Goal: Task Accomplishment & Management: Use online tool/utility

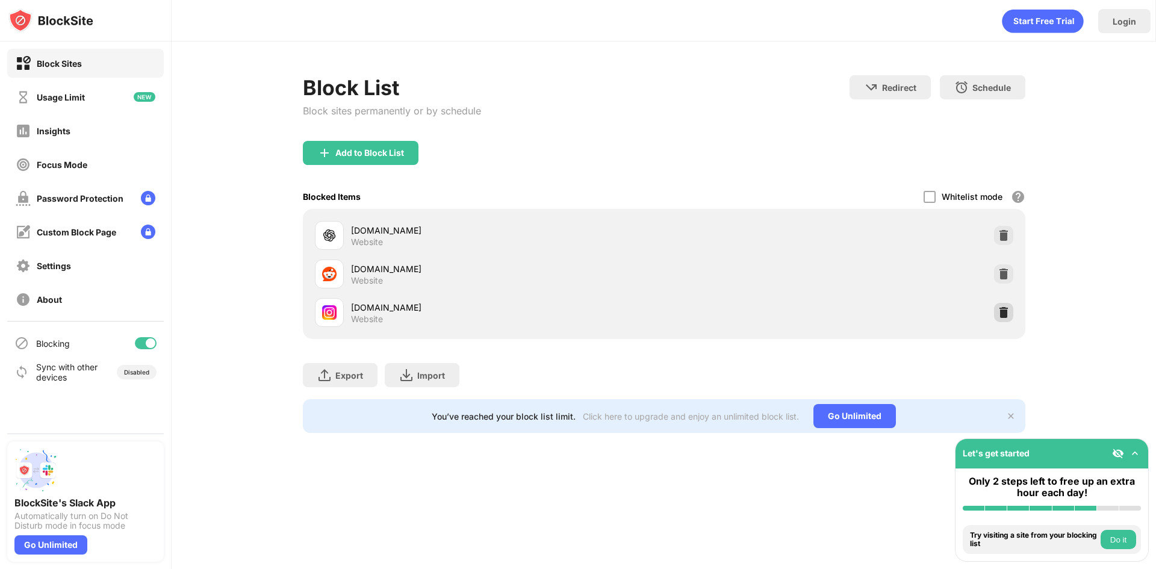
click at [1004, 308] on img at bounding box center [1004, 313] width 12 height 12
click at [1006, 319] on div at bounding box center [1003, 312] width 19 height 19
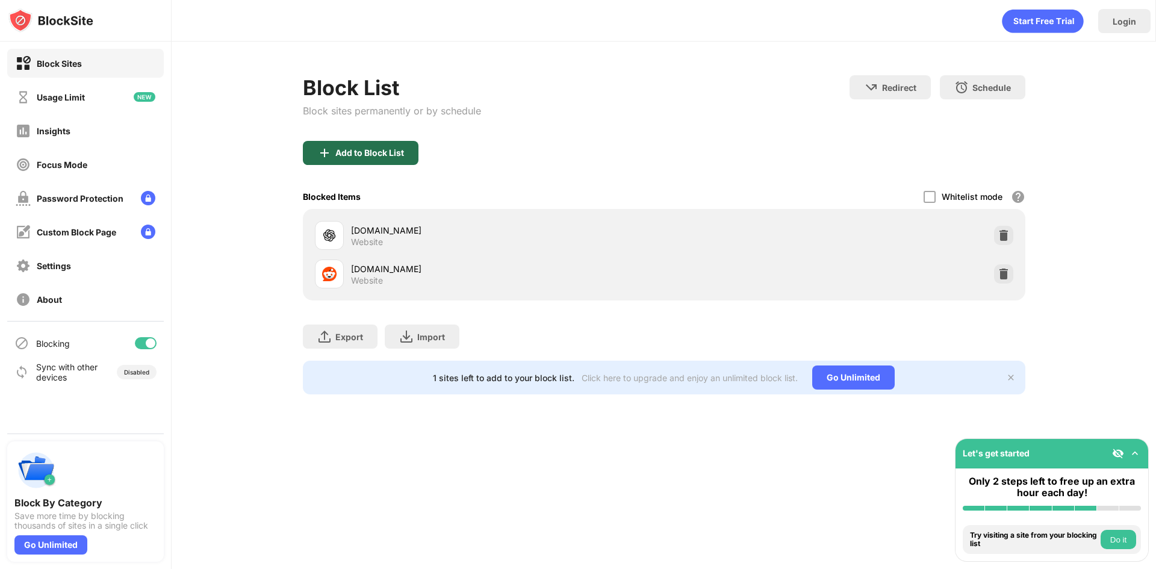
click at [385, 154] on div "Add to Block List" at bounding box center [369, 153] width 69 height 10
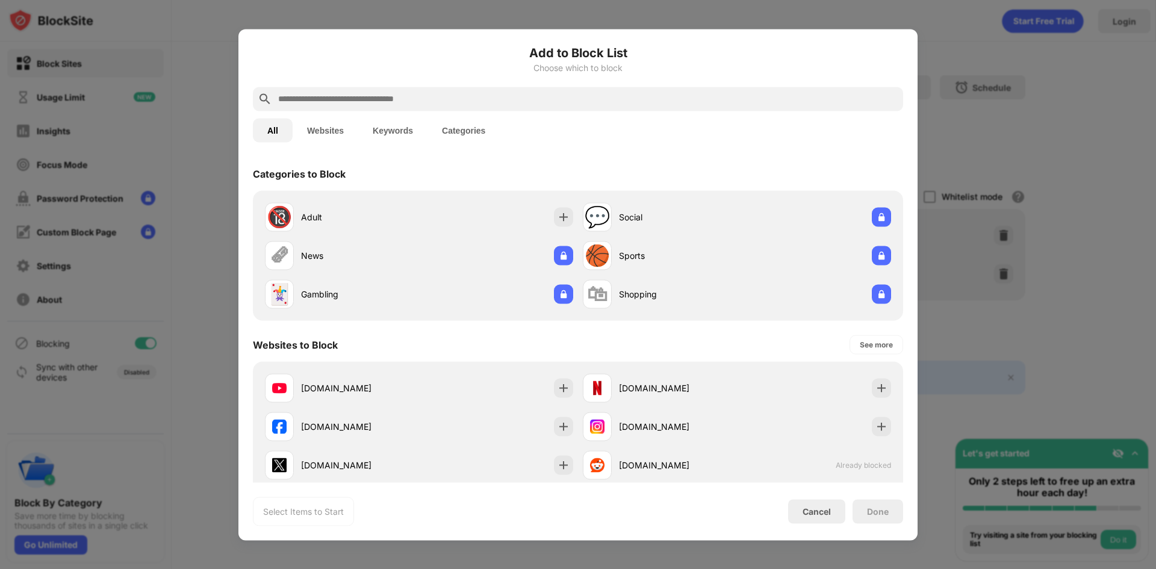
drag, startPoint x: 383, startPoint y: 81, endPoint x: 384, endPoint y: 90, distance: 8.5
click at [382, 82] on div "Add to Block List Choose which to block" at bounding box center [578, 64] width 651 height 43
click at [386, 99] on input "text" at bounding box center [588, 99] width 622 height 14
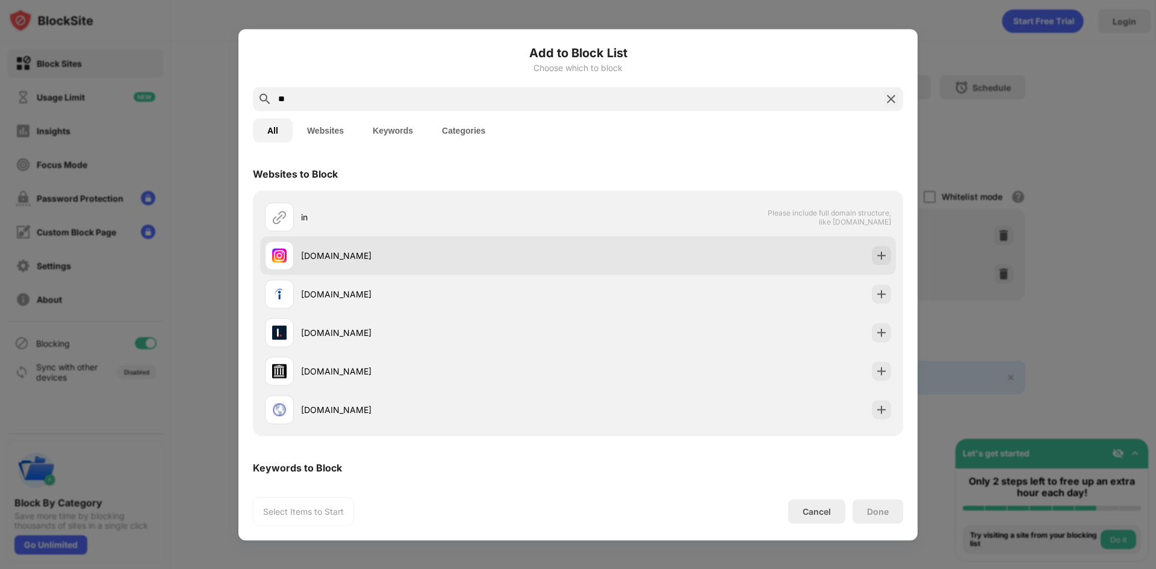
type input "**"
click at [875, 265] on div "[DOMAIN_NAME]" at bounding box center [578, 255] width 636 height 39
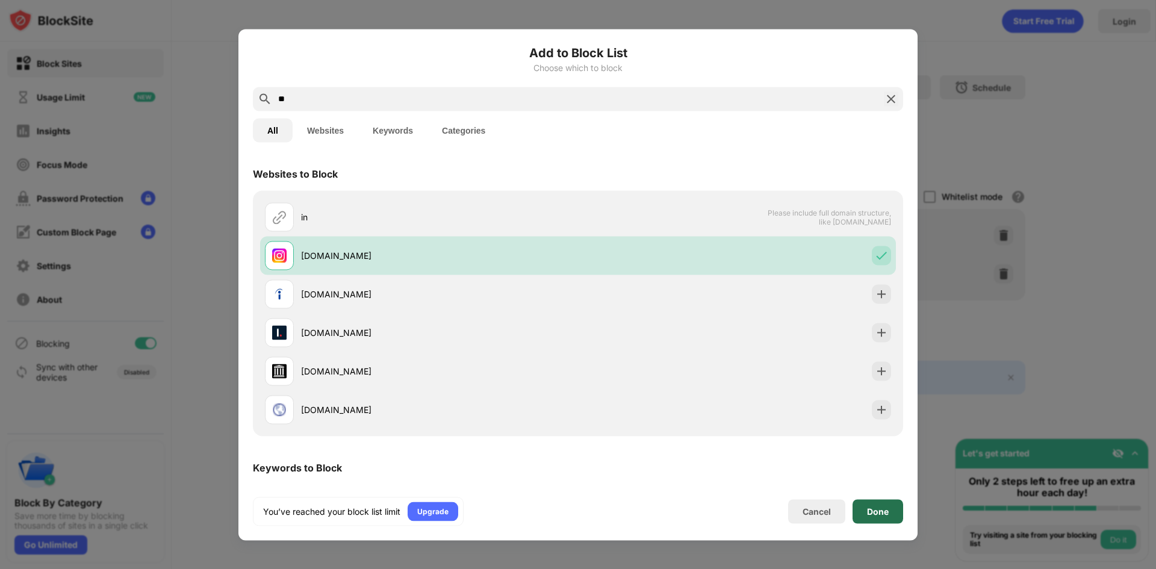
click at [881, 513] on div "Done" at bounding box center [878, 512] width 22 height 10
